Goal: Task Accomplishment & Management: Use online tool/utility

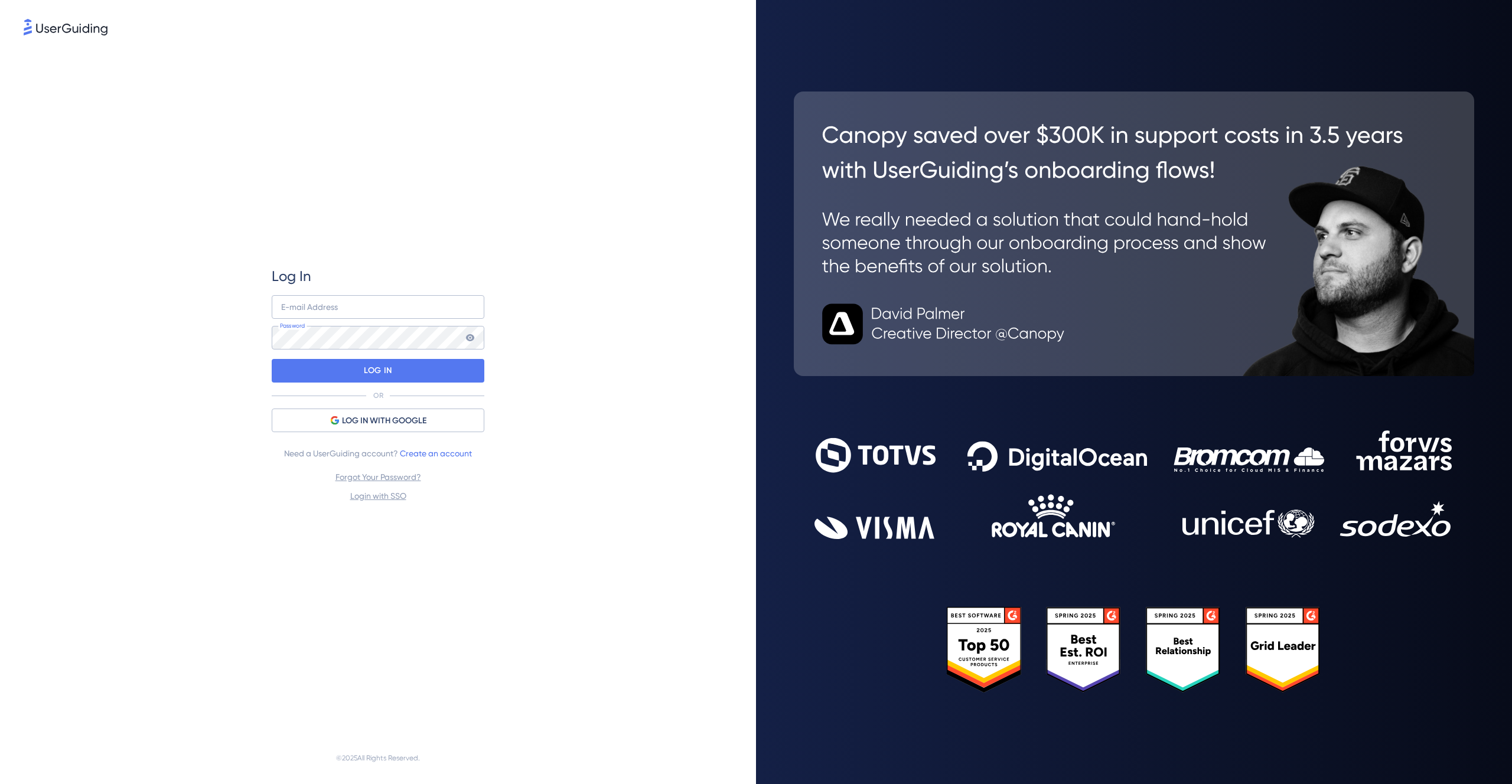
click at [0, 783] on nordpass-portal at bounding box center [0, 784] width 0 height 0
type input "[EMAIL_ADDRESS][DOMAIN_NAME]"
click at [428, 379] on div "LOG IN" at bounding box center [378, 371] width 212 height 23
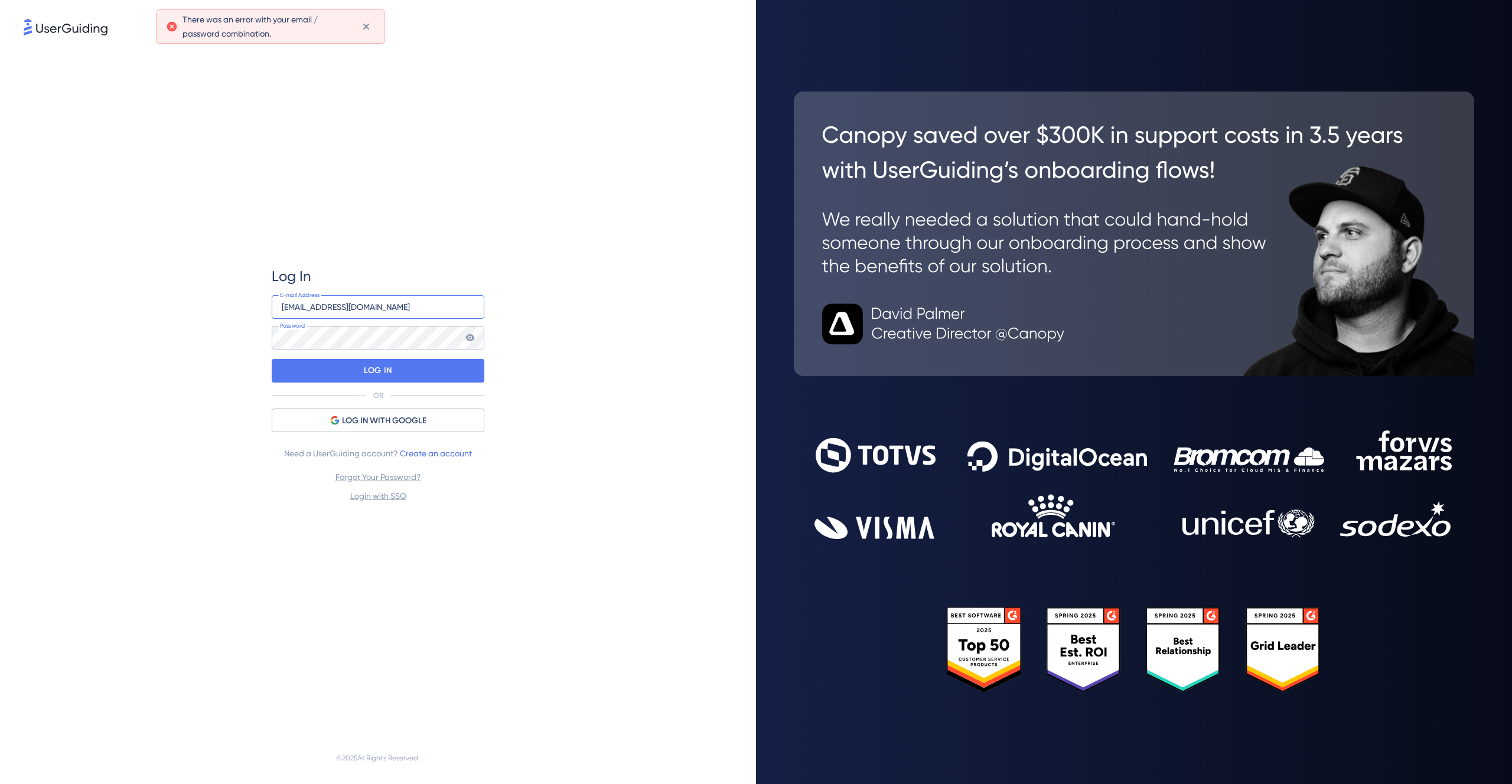
click at [410, 309] on input "[EMAIL_ADDRESS][DOMAIN_NAME]" at bounding box center [378, 307] width 212 height 23
click at [0, 783] on nordpass-autofill-portal at bounding box center [0, 784] width 0 height 0
click at [633, 376] on div "Log In [EMAIL_ADDRESS][DOMAIN_NAME] E-mail Address Password LOG IN OR LOG IN WI…" at bounding box center [378, 385] width 709 height 694
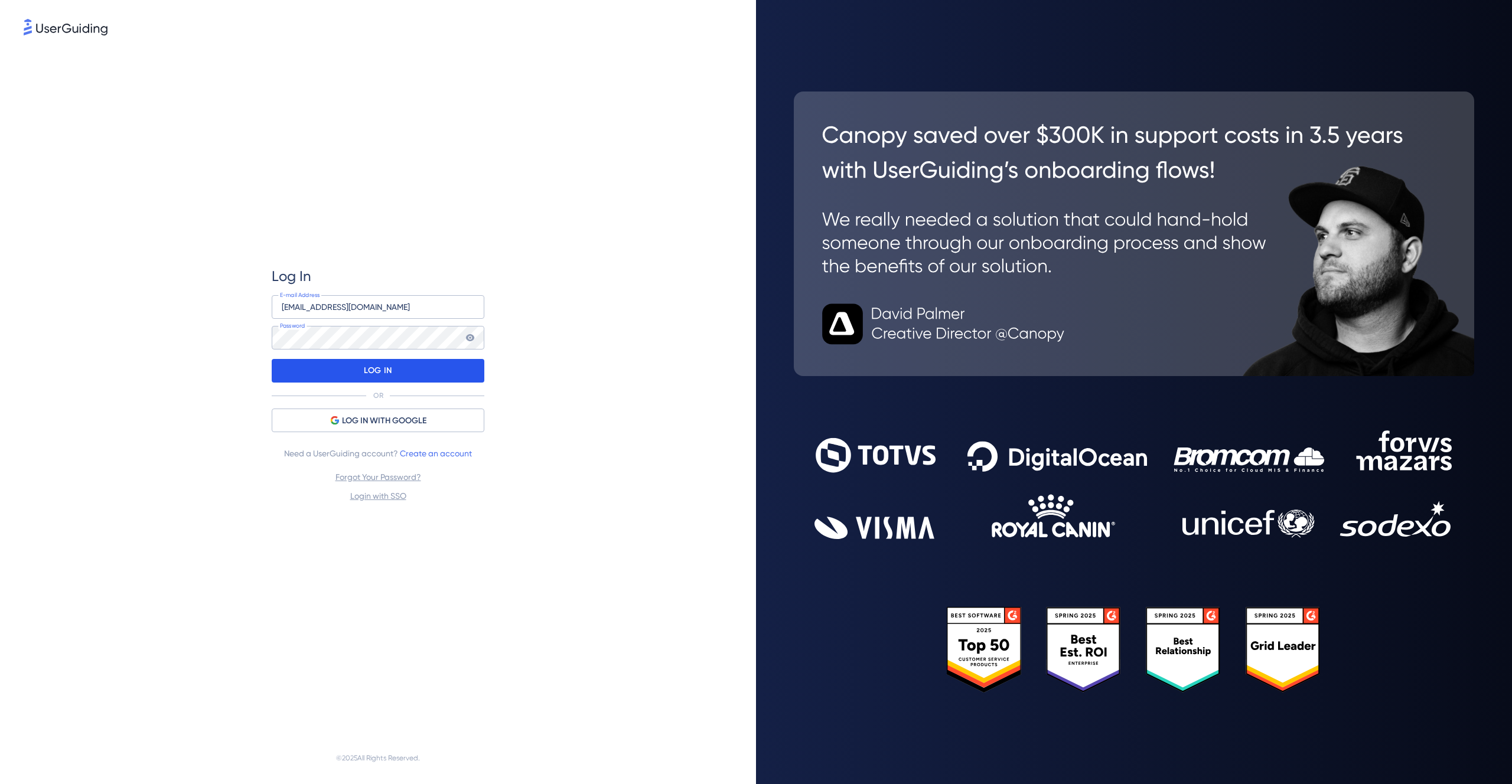
click at [374, 376] on p "LOG IN" at bounding box center [378, 370] width 28 height 19
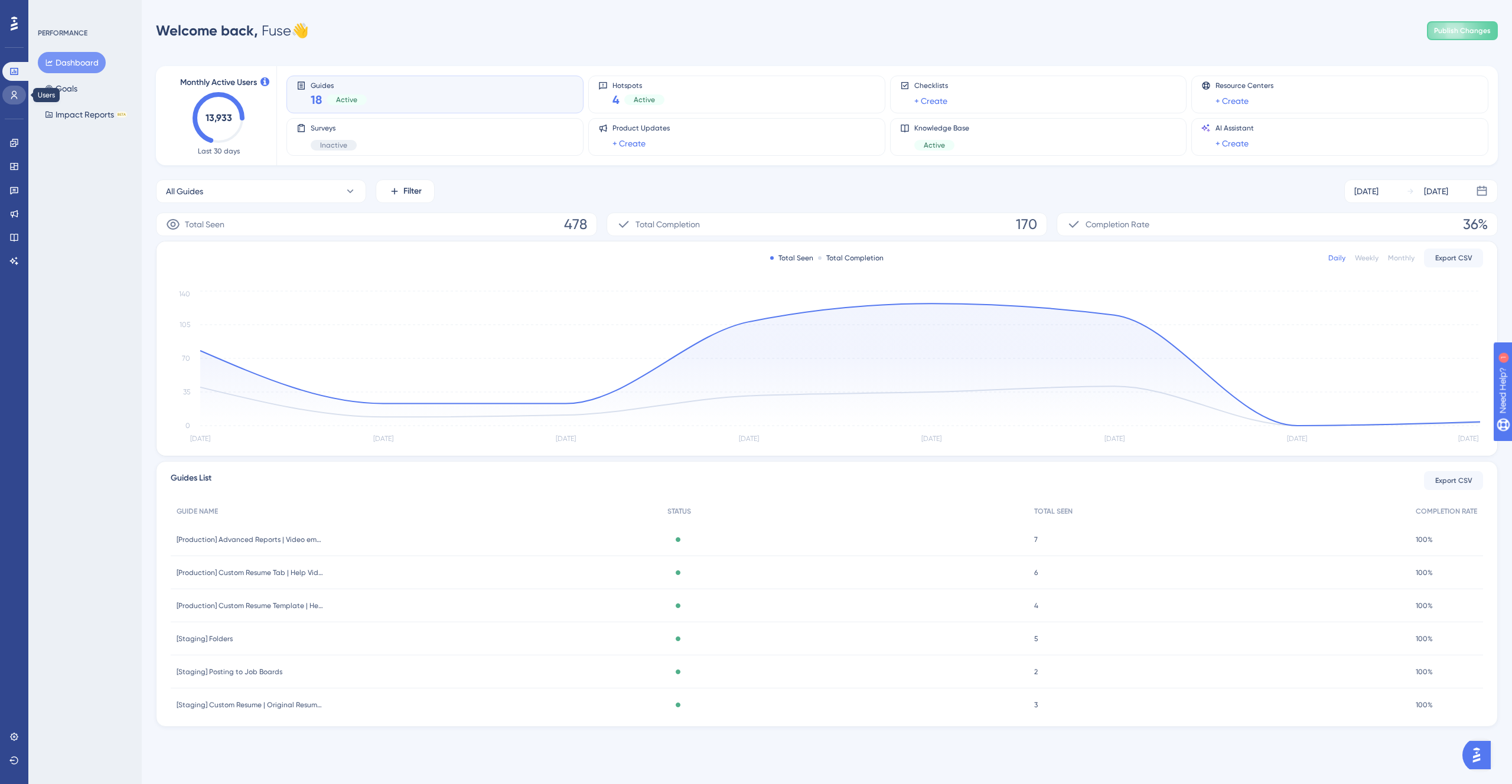
click at [17, 88] on link at bounding box center [14, 95] width 23 height 19
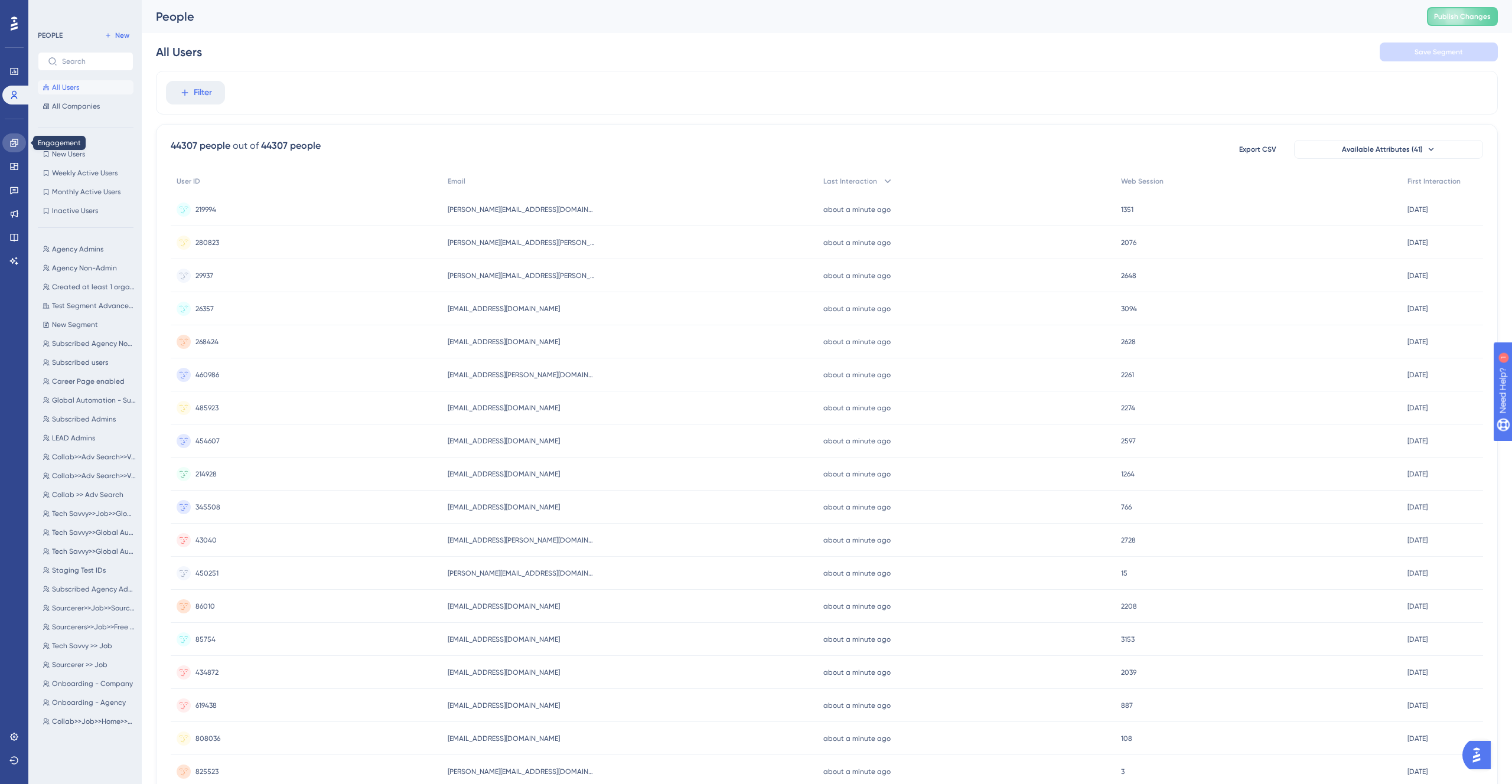
click at [16, 145] on icon at bounding box center [14, 143] width 10 height 10
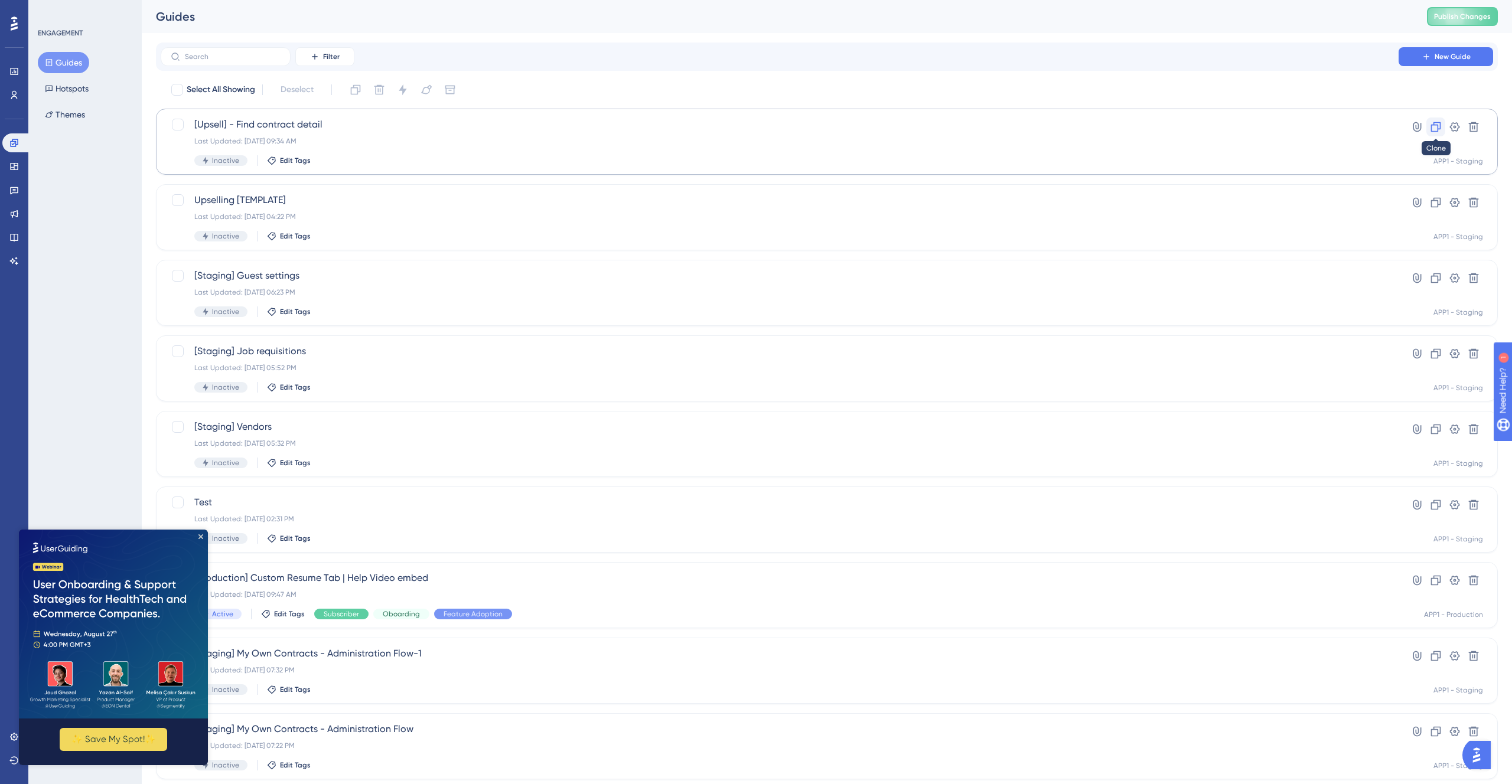
click at [1430, 123] on icon at bounding box center [1436, 127] width 12 height 12
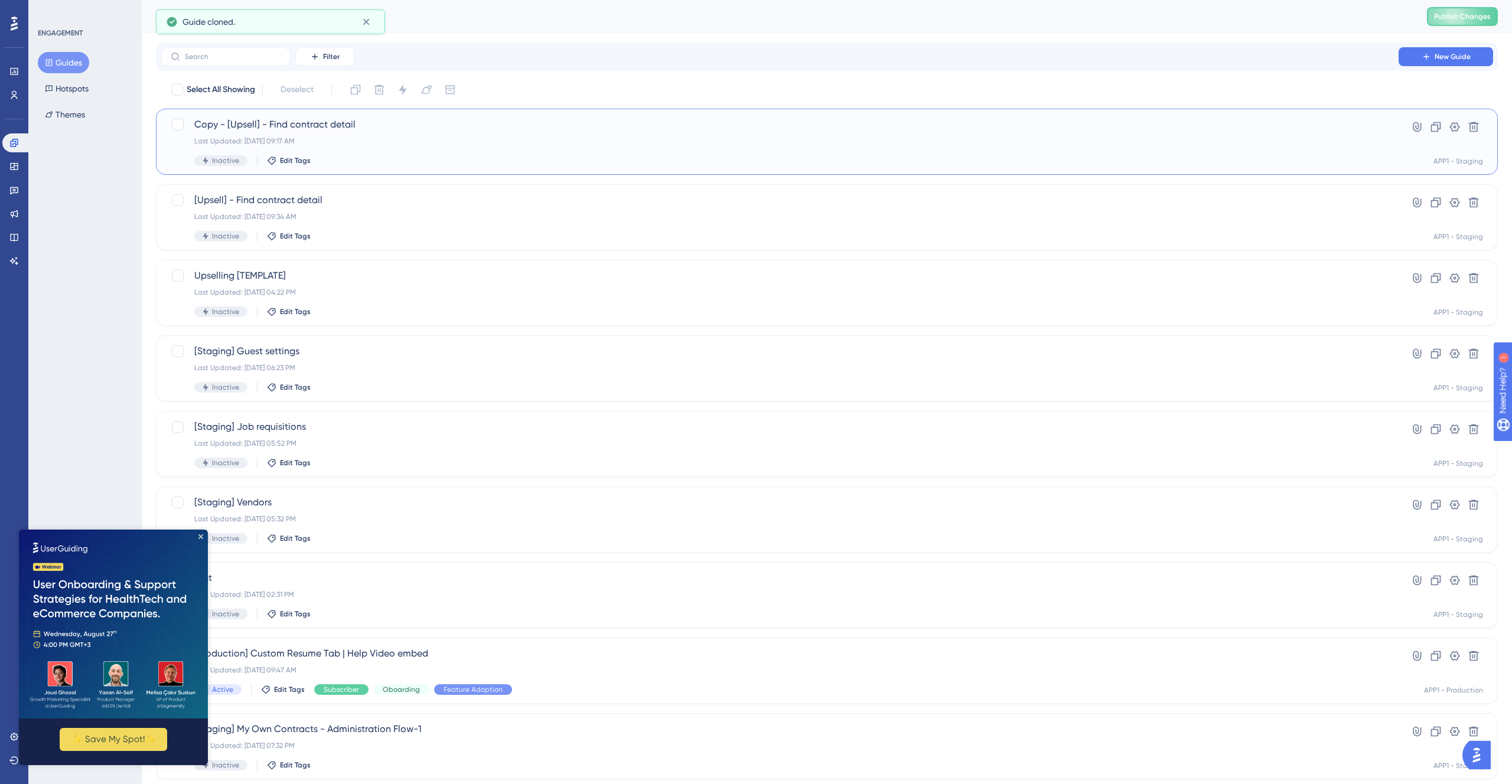
click at [478, 131] on span "Copy - [Upsell] - Find contract detail" at bounding box center [780, 125] width 1171 height 14
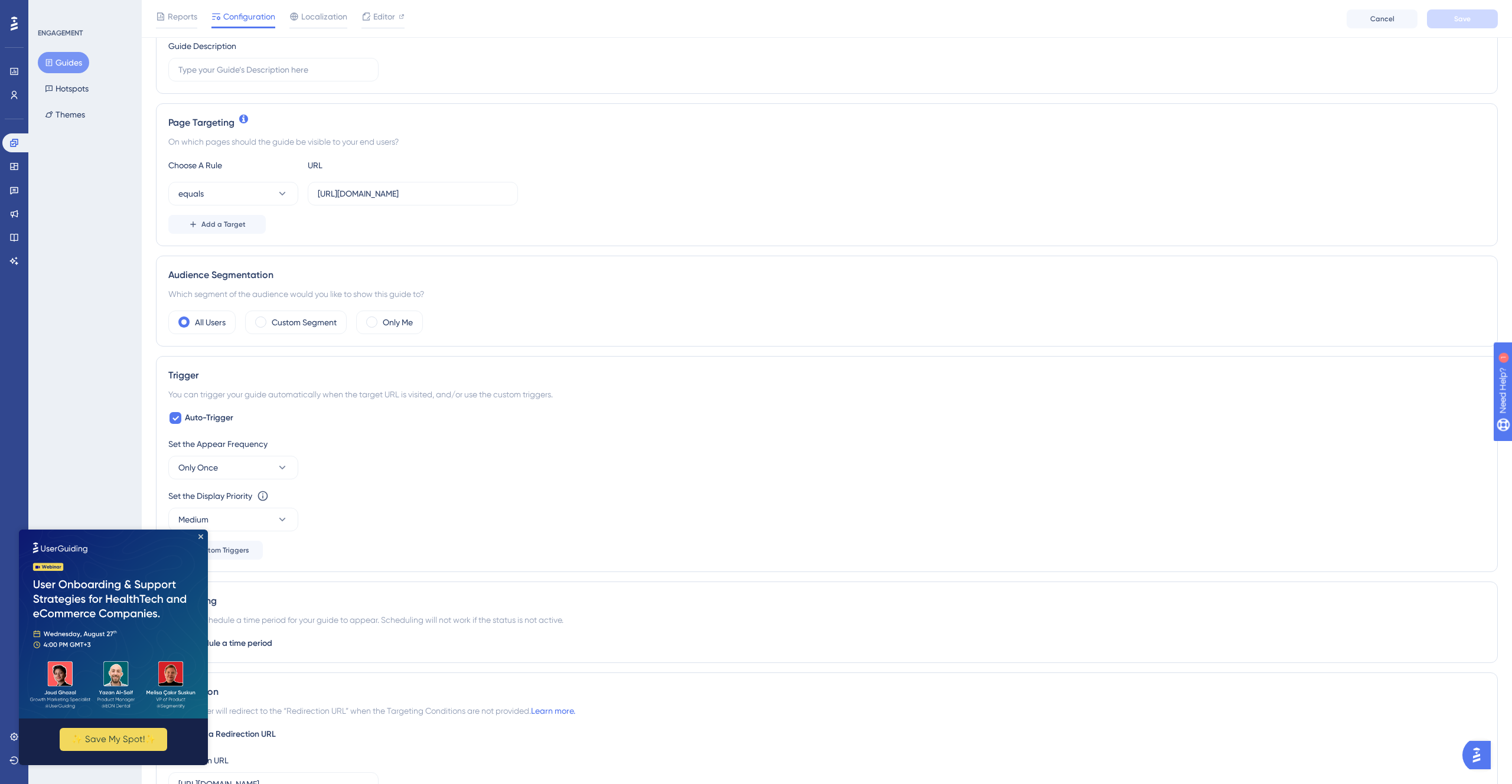
scroll to position [474, 0]
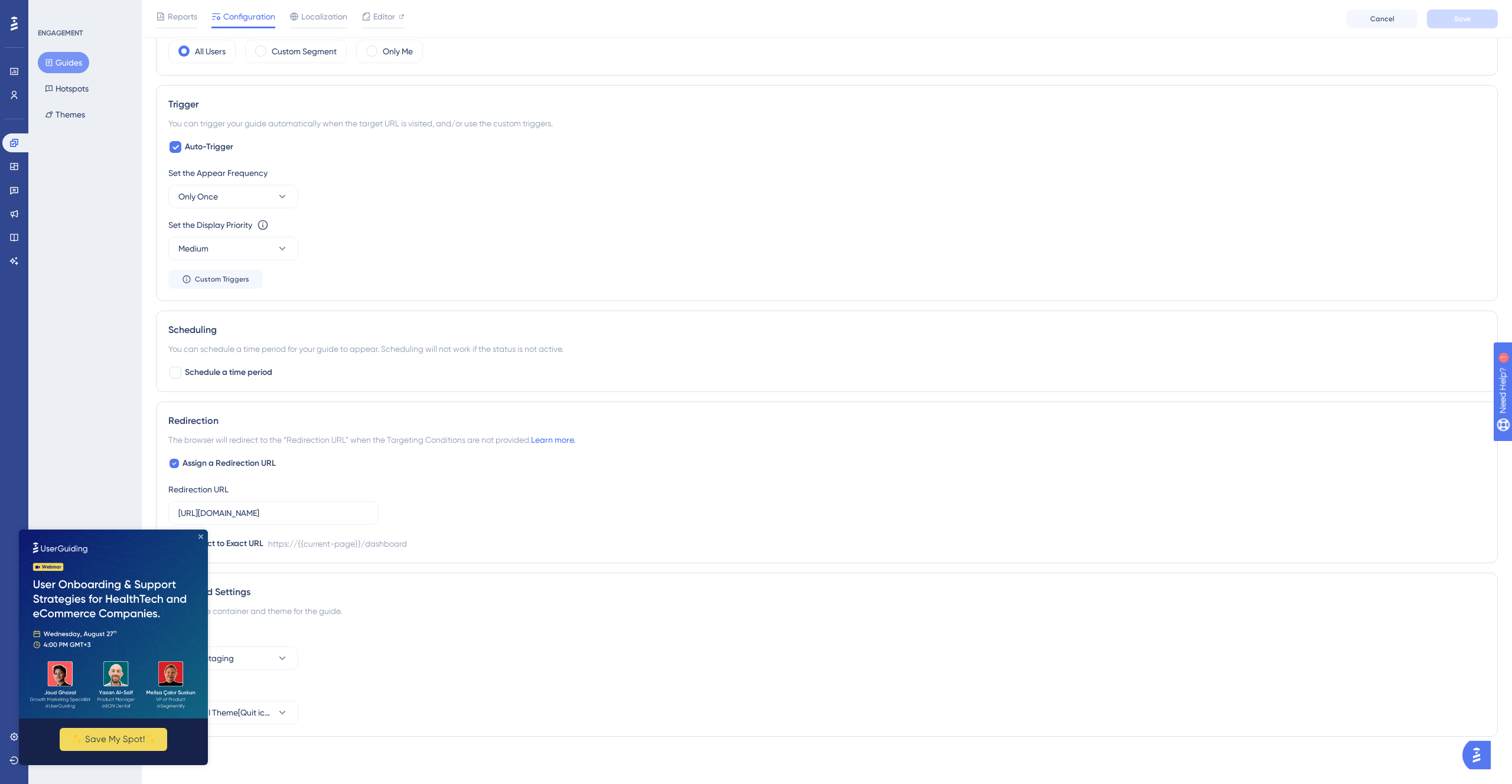
click at [200, 536] on icon "Close Preview" at bounding box center [200, 537] width 5 height 5
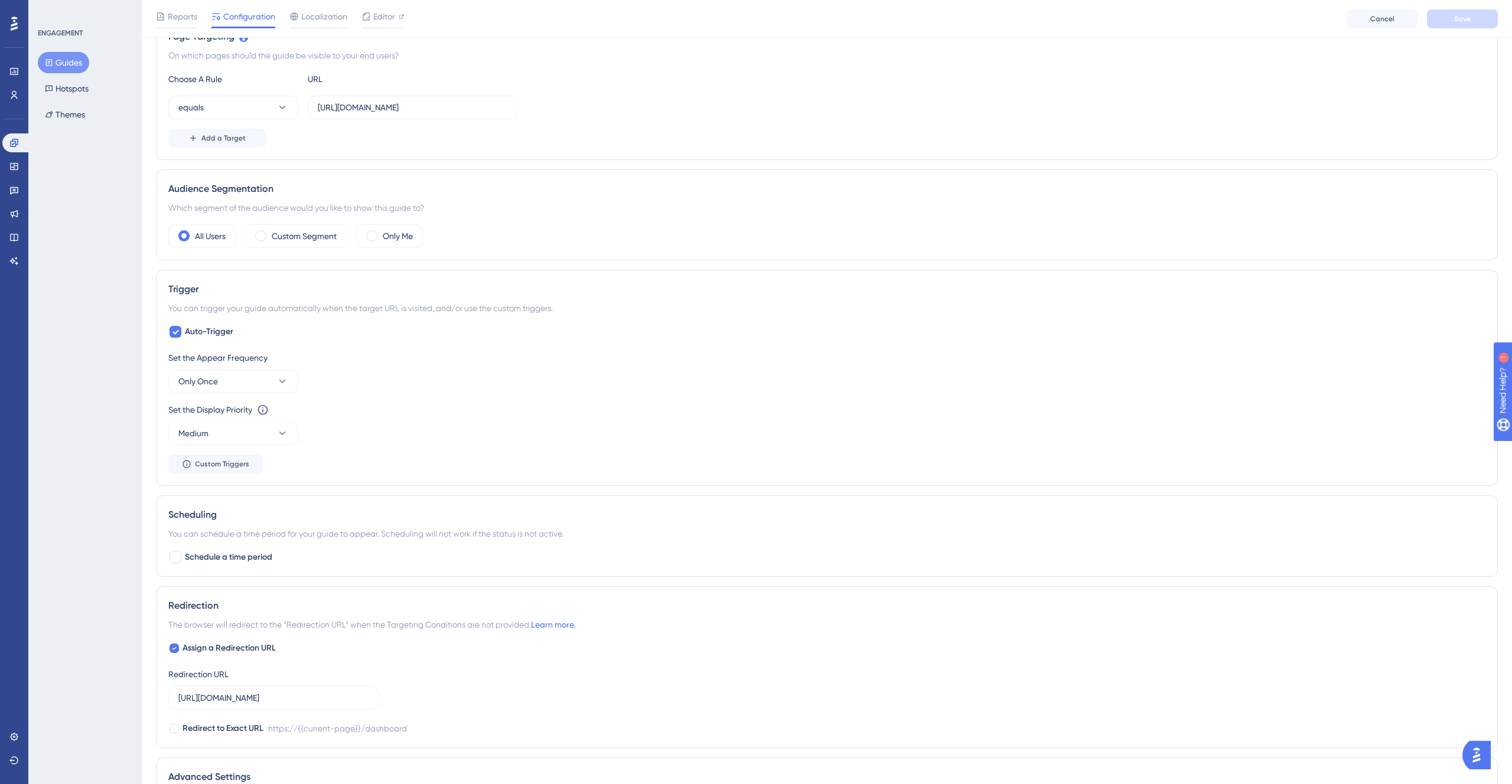
scroll to position [0, 0]
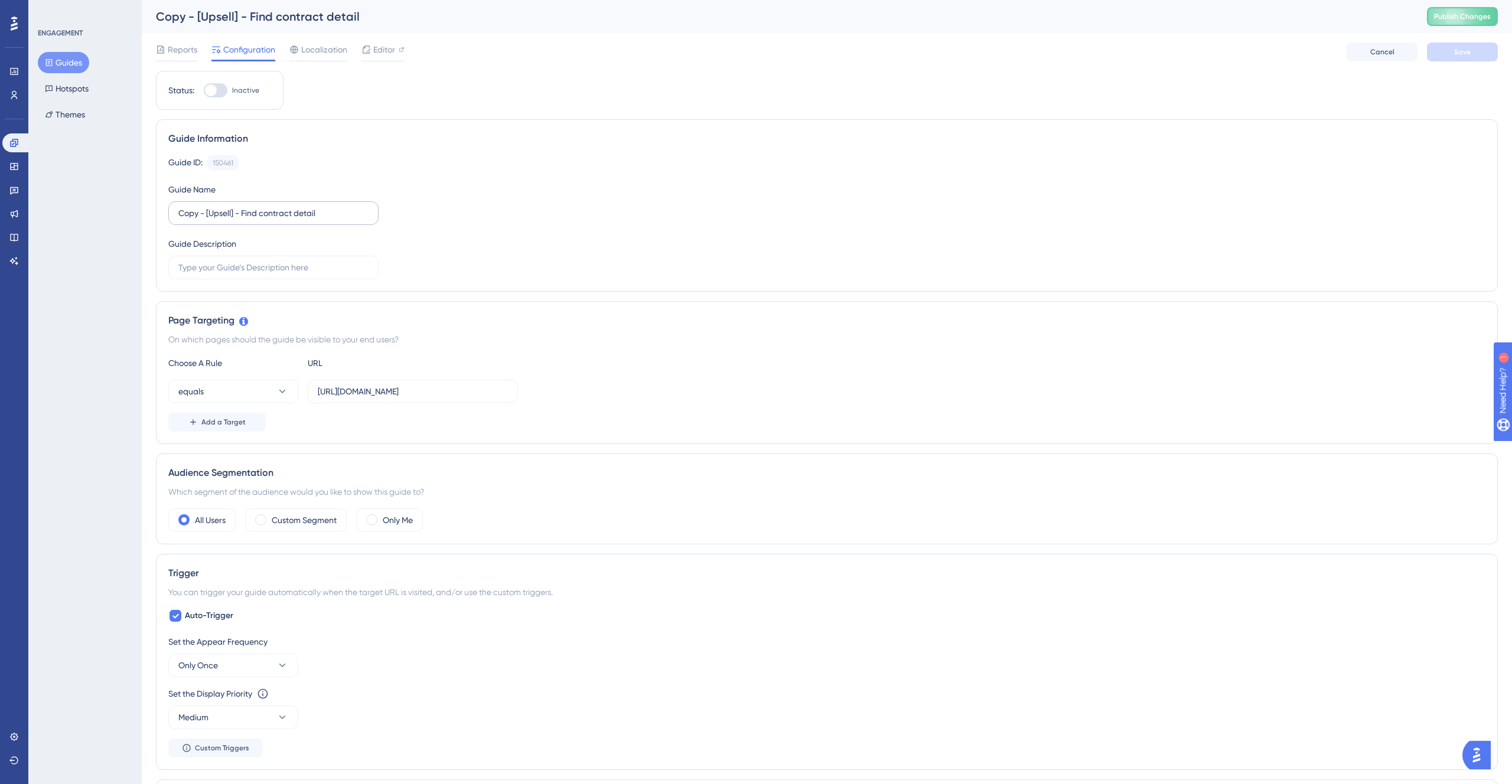
click at [207, 223] on label "Copy - [Upsell] - Find contract detail" at bounding box center [274, 213] width 211 height 23
click at [207, 220] on input "Copy - [Upsell] - Find contract detail" at bounding box center [271, 213] width 185 height 13
drag, startPoint x: 205, startPoint y: 214, endPoint x: 108, endPoint y: 198, distance: 98.3
click at [142, 198] on div "Performance Users Engagement Widgets Feedback Product Updates Knowledge Base AI…" at bounding box center [826, 617] width 1370 height 1234
drag, startPoint x: 216, startPoint y: 214, endPoint x: 421, endPoint y: 214, distance: 205.0
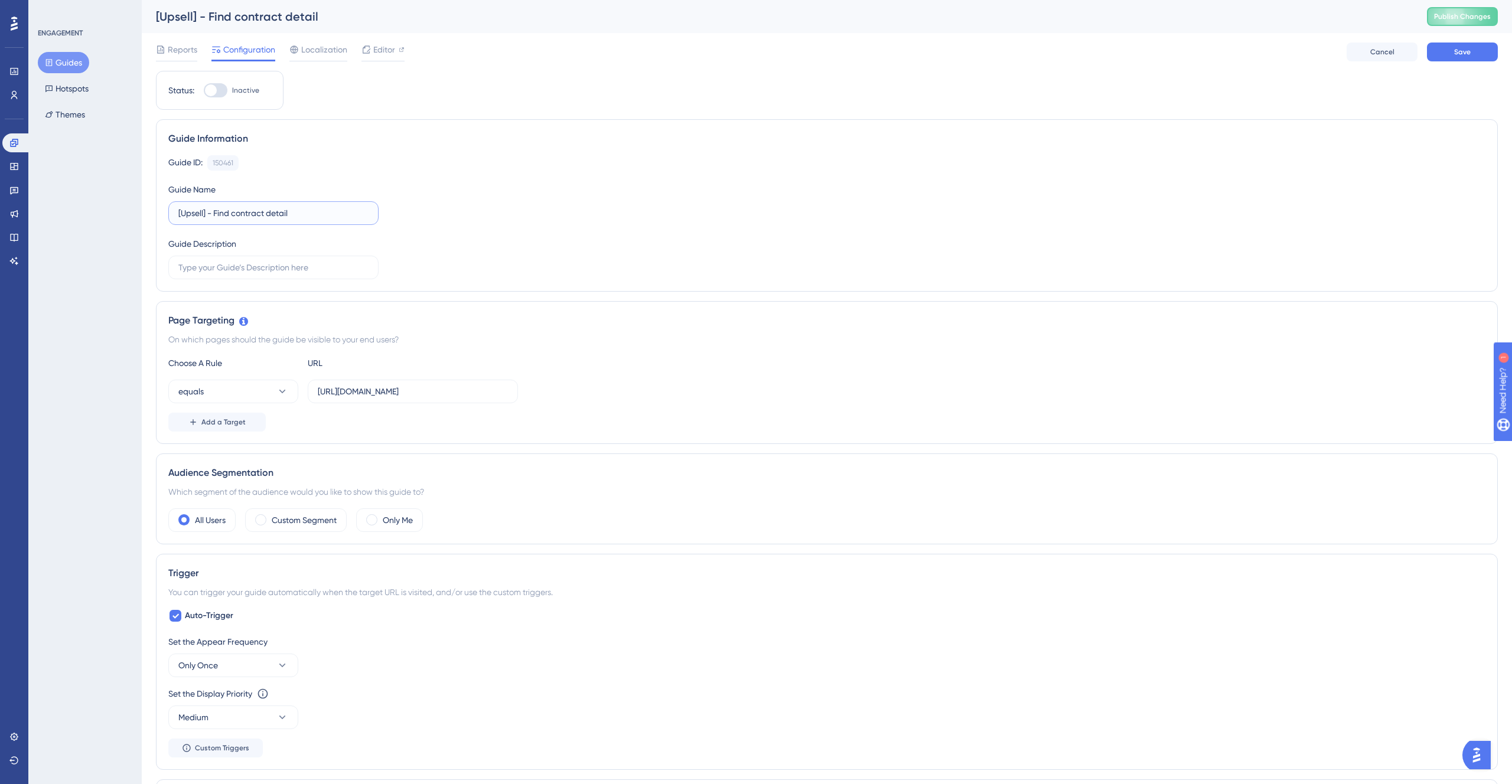
click at [421, 214] on div "Guide ID: 150461 Copy Guide Name [Upsell] - Find contract detail Guide Descript…" at bounding box center [826, 217] width 1317 height 124
type input "[Upsell] - AI Notetaker"
click at [591, 214] on div "Guide ID: 150461 Copy Guide Name [Upsell] - AI Notetaker Guide Description" at bounding box center [826, 217] width 1317 height 124
click at [1464, 53] on span "Save" at bounding box center [1462, 52] width 16 height 10
click at [382, 53] on span "Editor" at bounding box center [384, 49] width 22 height 14
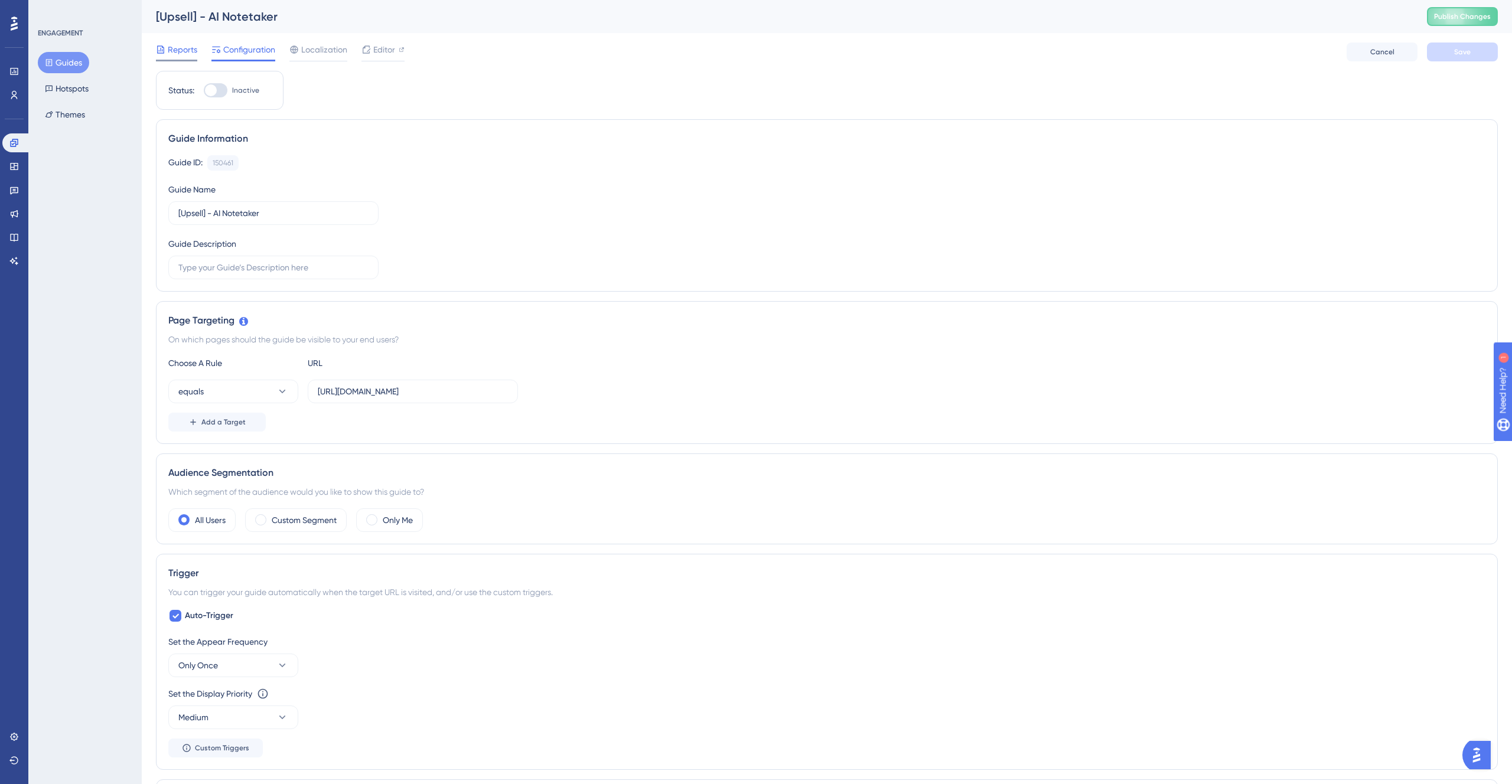
click at [194, 50] on span "Reports" at bounding box center [182, 49] width 29 height 14
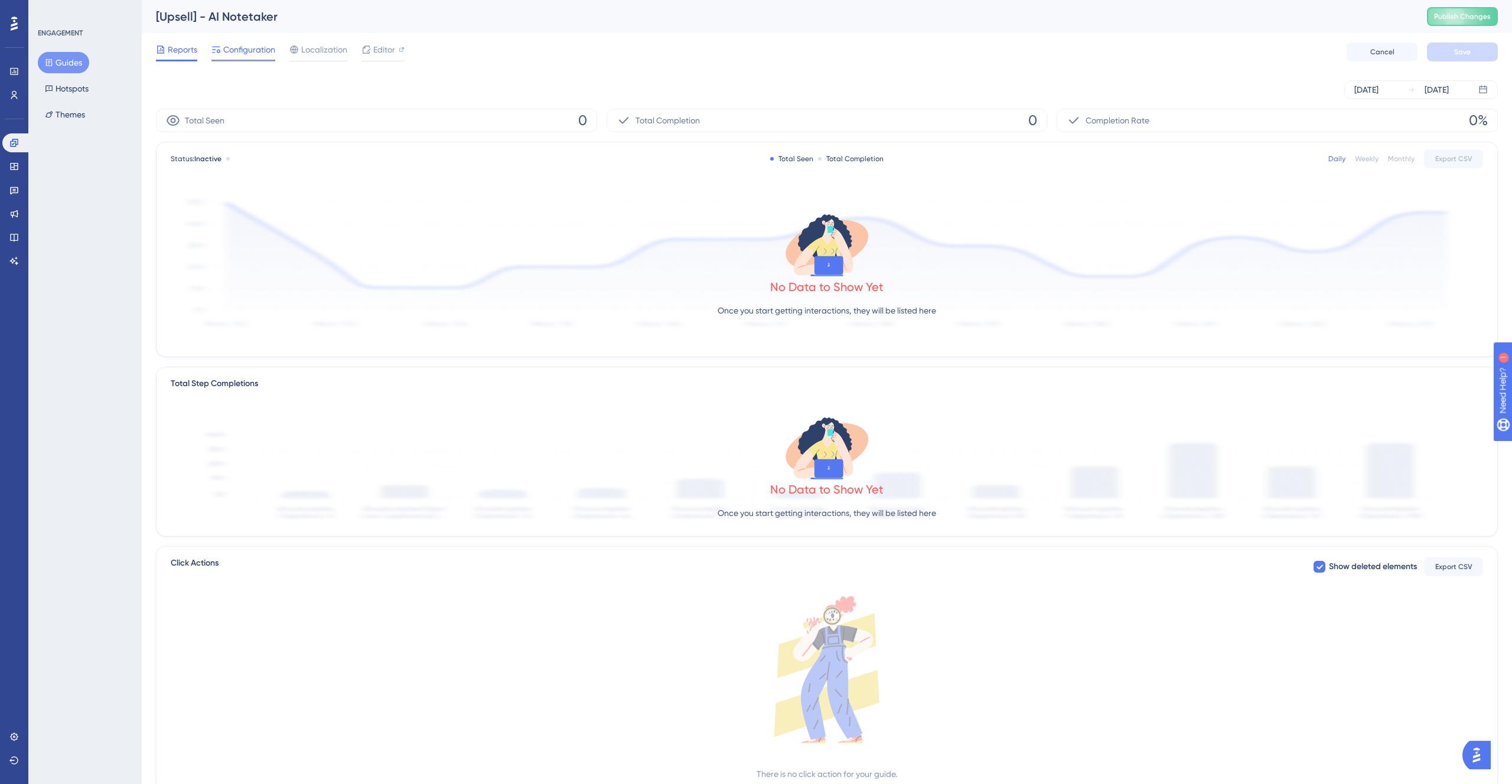
click at [233, 51] on span "Configuration" at bounding box center [250, 49] width 52 height 14
